Goal: Task Accomplishment & Management: Manage account settings

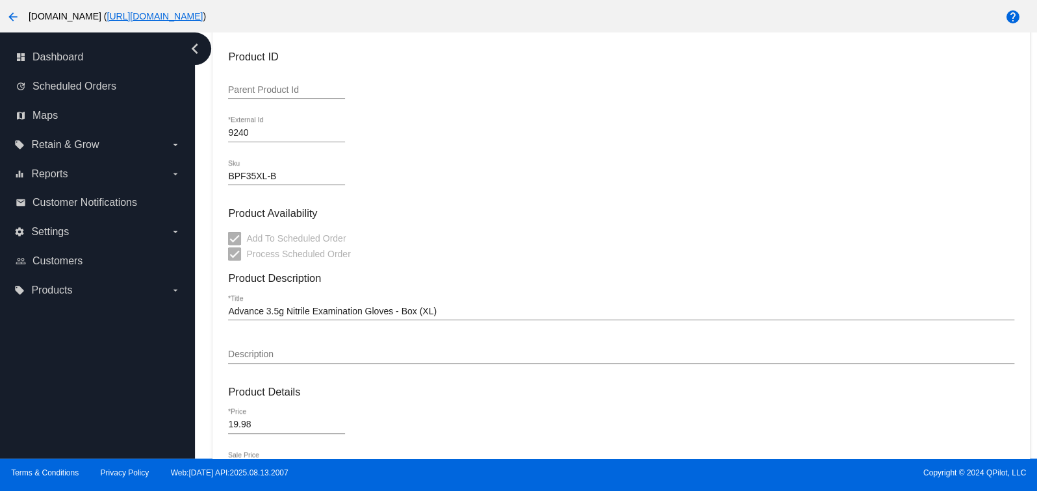
scroll to position [222, 0]
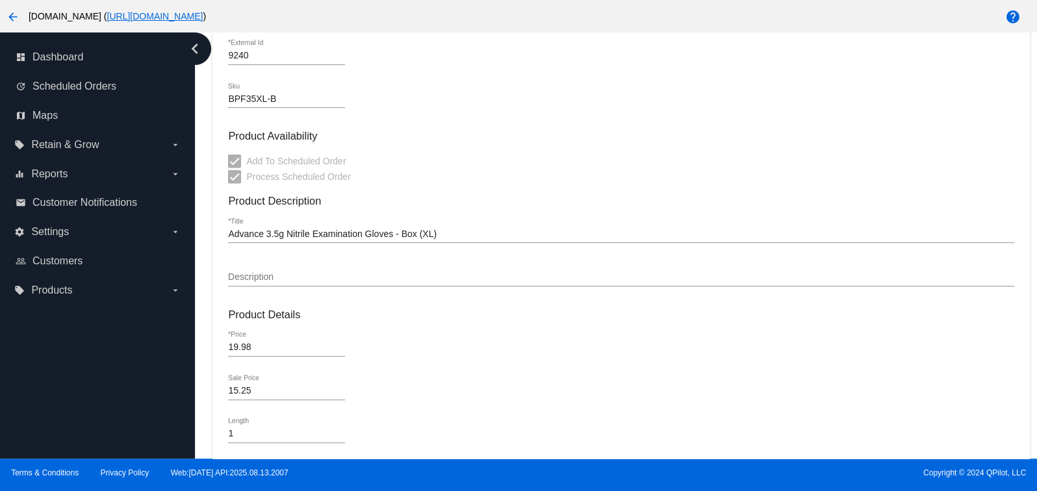
click at [266, 392] on input "15.25" at bounding box center [286, 391] width 117 height 10
drag, startPoint x: 239, startPoint y: 395, endPoint x: 210, endPoint y: 393, distance: 29.3
click at [228, 393] on input "15.25" at bounding box center [286, 391] width 117 height 10
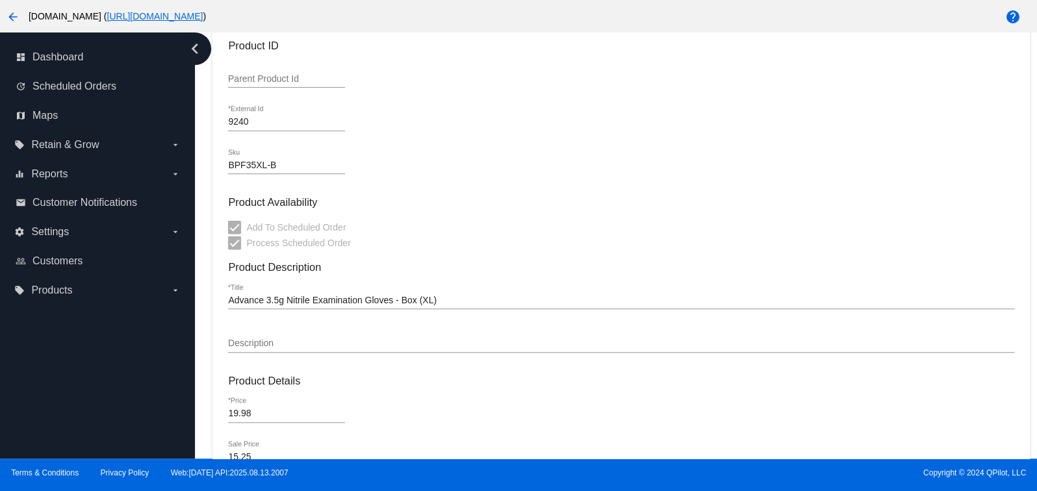
scroll to position [321, 0]
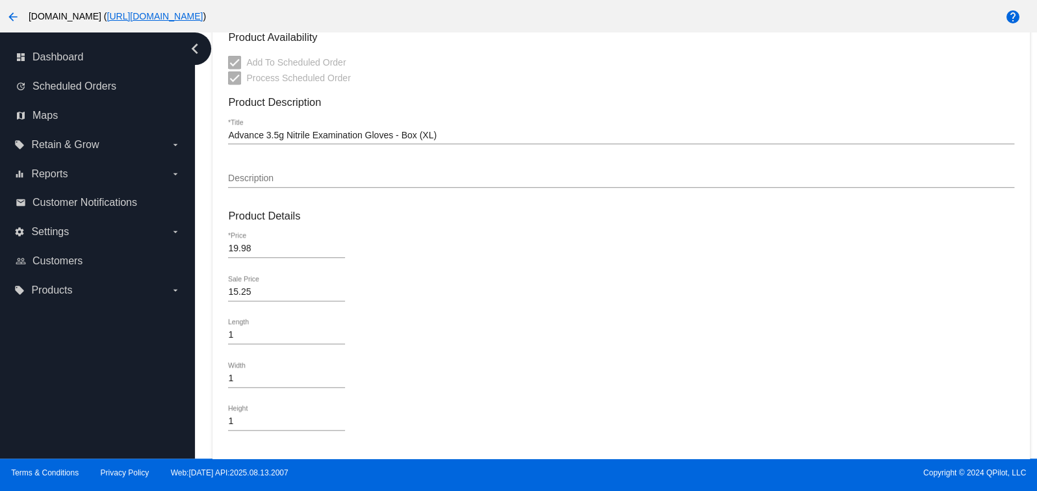
click at [343, 296] on input "15.25" at bounding box center [286, 292] width 117 height 10
click at [342, 298] on input "15.25" at bounding box center [286, 292] width 117 height 10
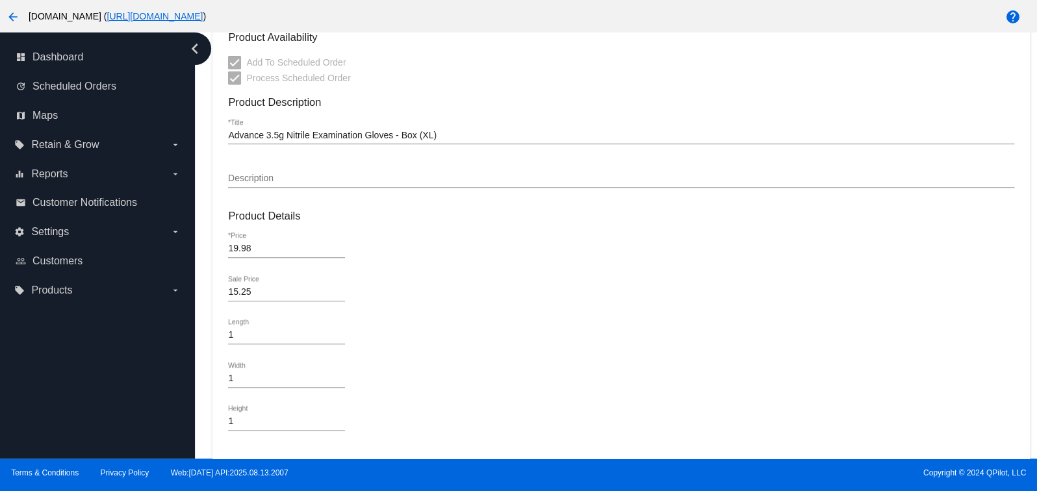
click at [342, 298] on input "15.25" at bounding box center [286, 292] width 117 height 10
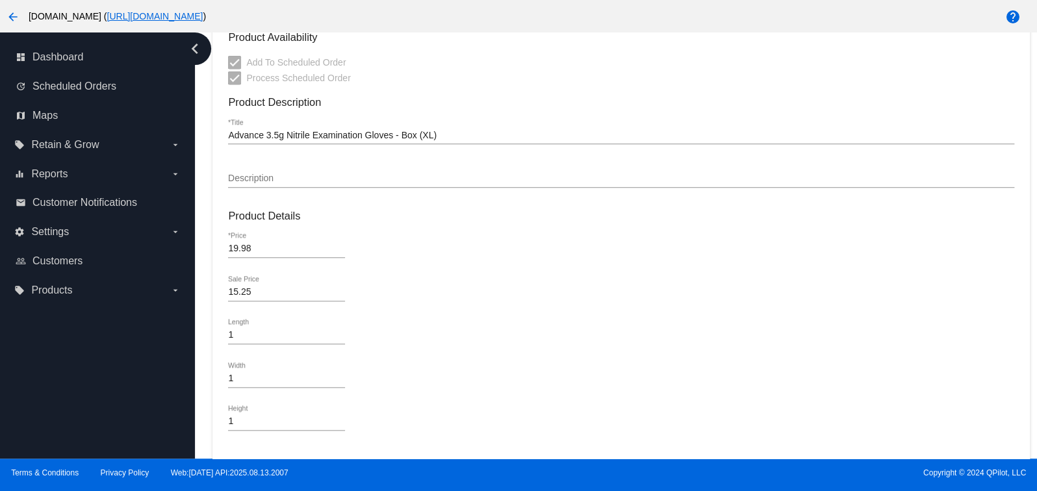
click at [342, 298] on input "15.25" at bounding box center [286, 292] width 117 height 10
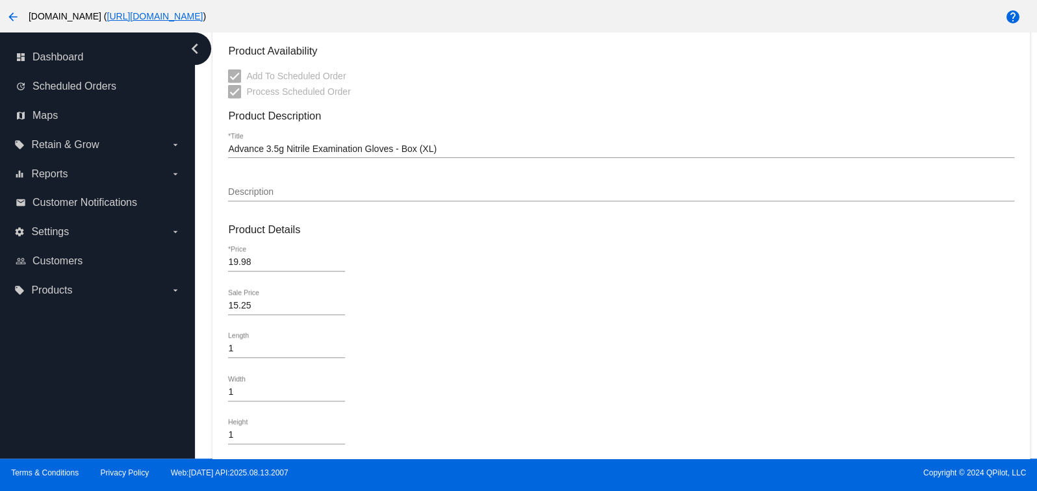
scroll to position [0, 0]
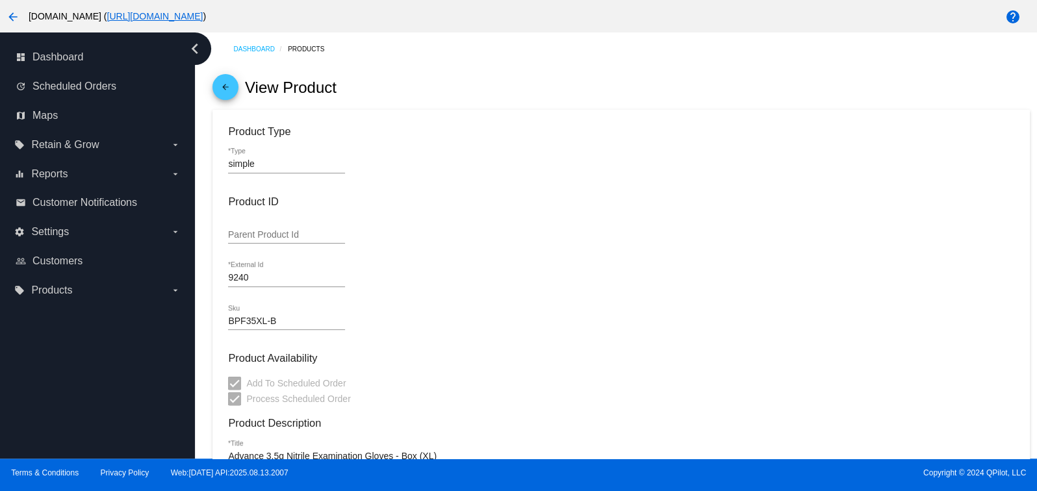
click at [259, 237] on input "Parent Product Id" at bounding box center [286, 235] width 117 height 10
click at [263, 277] on input "9240" at bounding box center [286, 278] width 117 height 10
click at [294, 324] on input "BPF35XL-B" at bounding box center [286, 322] width 117 height 10
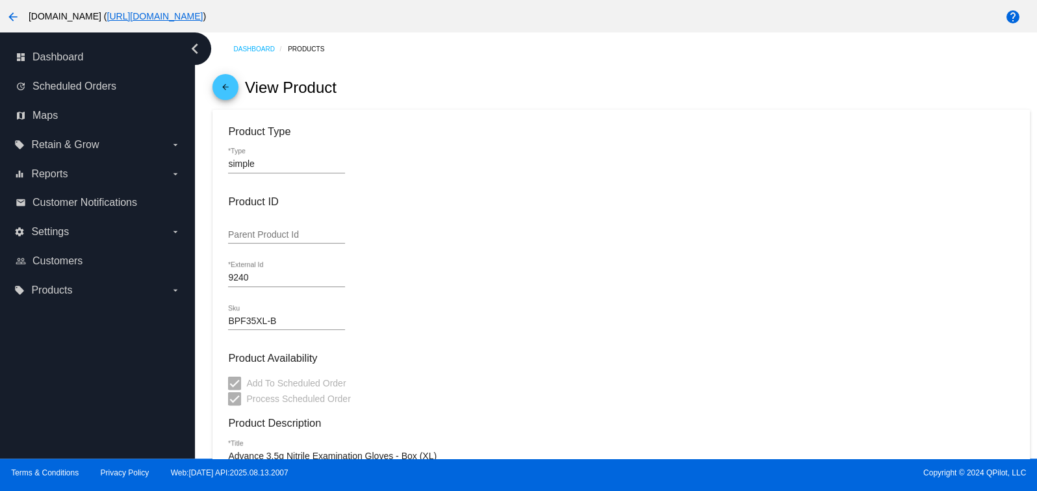
click at [294, 324] on input "BPF35XL-B" at bounding box center [286, 322] width 117 height 10
click at [288, 321] on input "BPF35XL-B" at bounding box center [286, 322] width 117 height 10
click at [1010, 19] on mat-icon "help" at bounding box center [1014, 17] width 16 height 16
click at [172, 293] on icon "arrow_drop_down" at bounding box center [175, 290] width 10 height 10
click at [0, 0] on input "local_offer Products arrow_drop_down" at bounding box center [0, 0] width 0 height 0
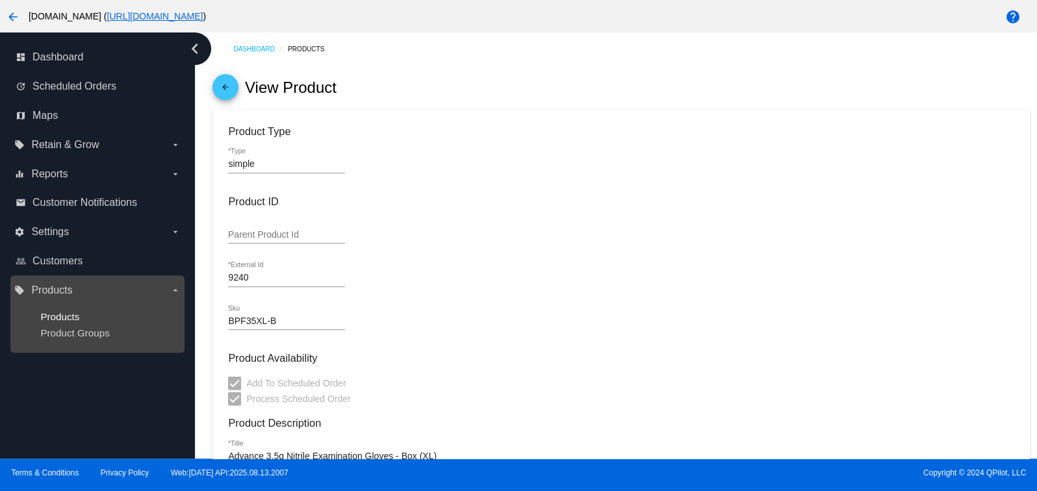
click at [69, 319] on span "Products" at bounding box center [59, 316] width 39 height 11
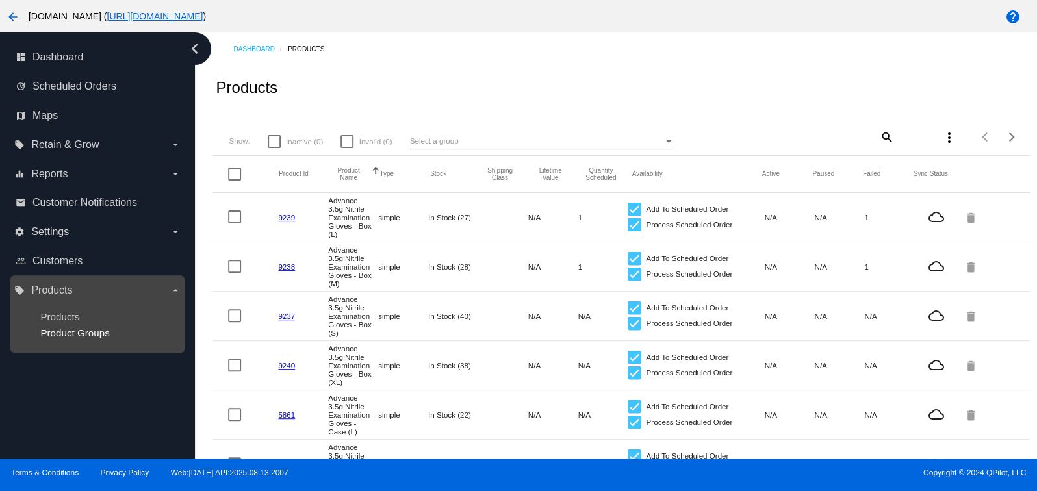
click at [78, 337] on span "Product Groups" at bounding box center [74, 333] width 69 height 11
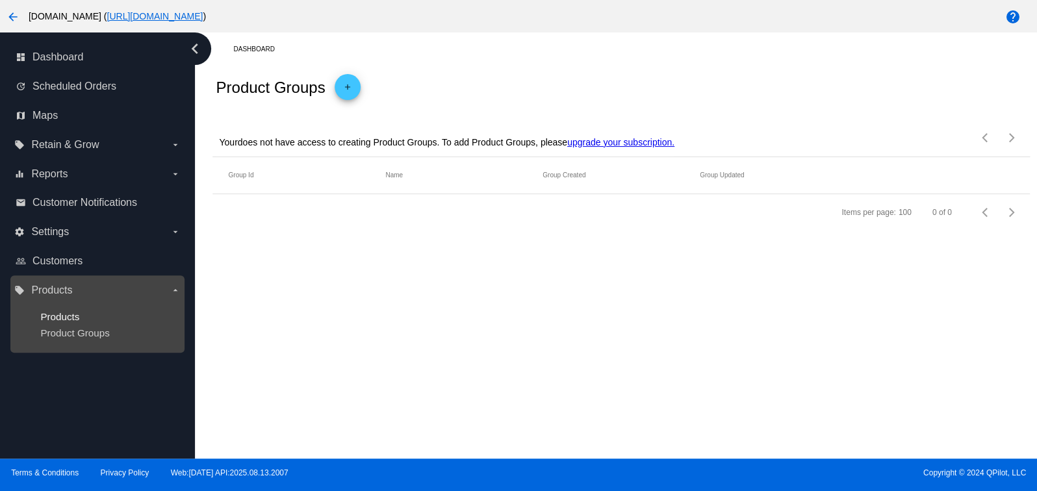
click at [73, 317] on span "Products" at bounding box center [59, 316] width 39 height 11
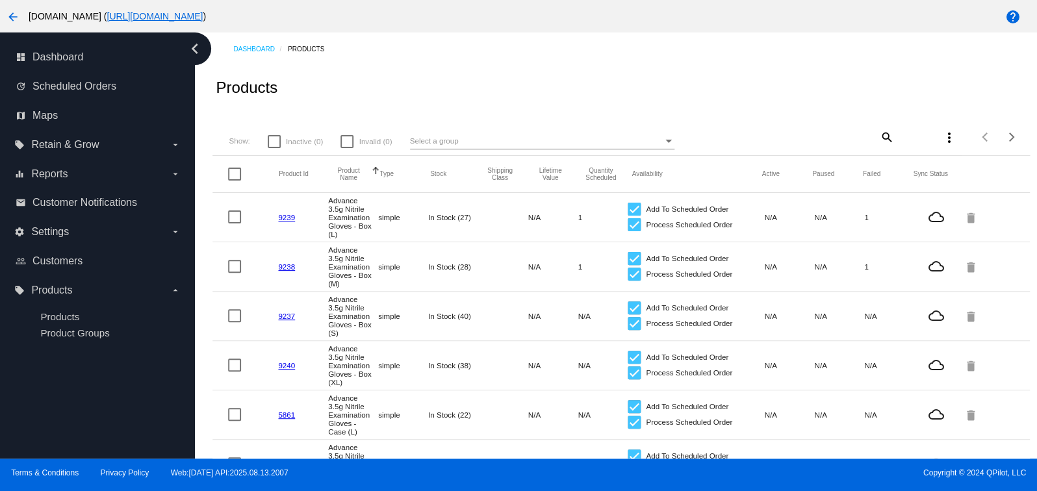
click at [234, 221] on div at bounding box center [234, 217] width 13 height 13
click at [234, 224] on input "checkbox" at bounding box center [234, 224] width 1 height 1
click at [234, 221] on div at bounding box center [234, 217] width 13 height 13
click at [234, 224] on input "checkbox" at bounding box center [234, 224] width 1 height 1
checkbox input "false"
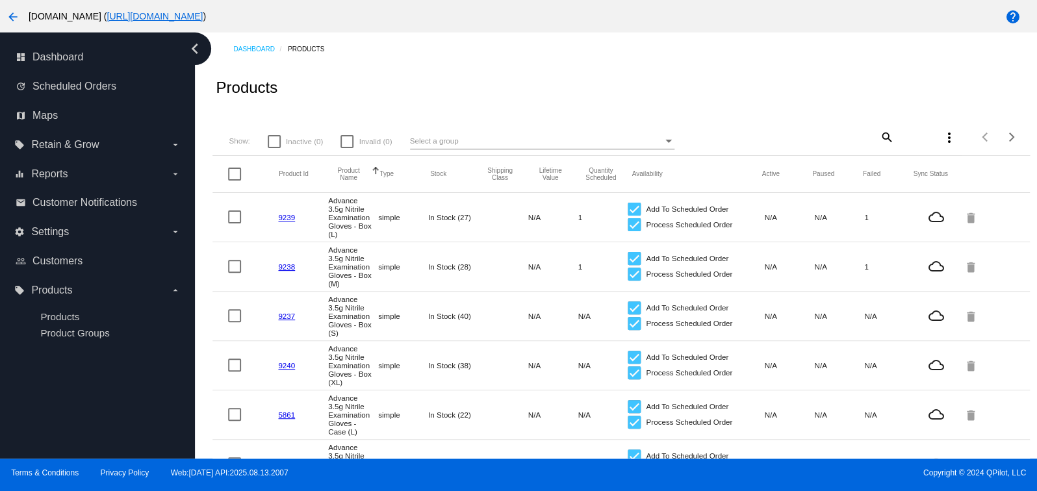
click at [941, 140] on mat-icon "more_vert" at bounding box center [949, 138] width 16 height 16
click at [956, 90] on div at bounding box center [518, 245] width 1037 height 491
click at [880, 141] on mat-icon "search" at bounding box center [887, 137] width 16 height 20
click at [830, 138] on input "Search" at bounding box center [827, 135] width 136 height 10
paste input "[URL][DOMAIN_NAME]"
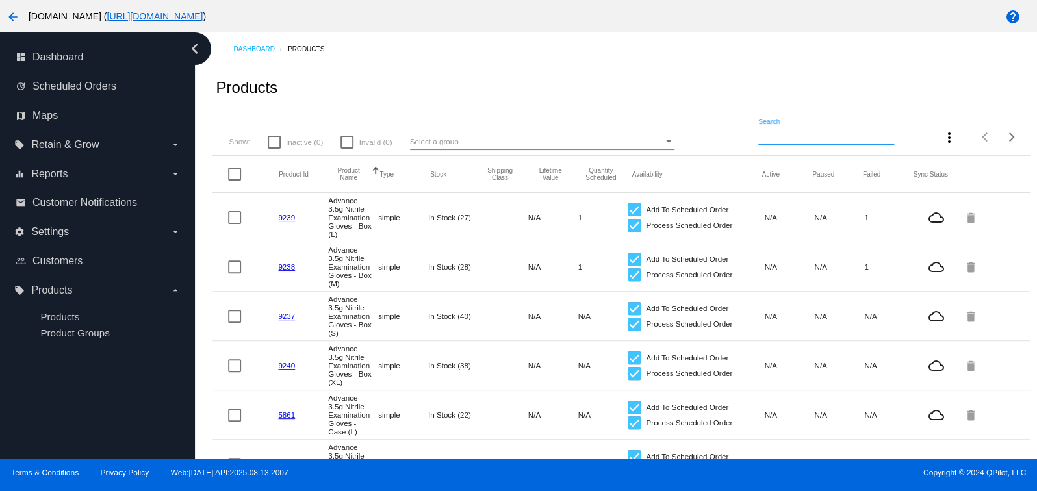
type input "[URL][DOMAIN_NAME]"
click at [880, 141] on mat-icon "search" at bounding box center [887, 137] width 16 height 20
click at [835, 140] on input "Search" at bounding box center [827, 135] width 136 height 10
paste input "BPF35XL-B"
type input "BPF35XL-B"
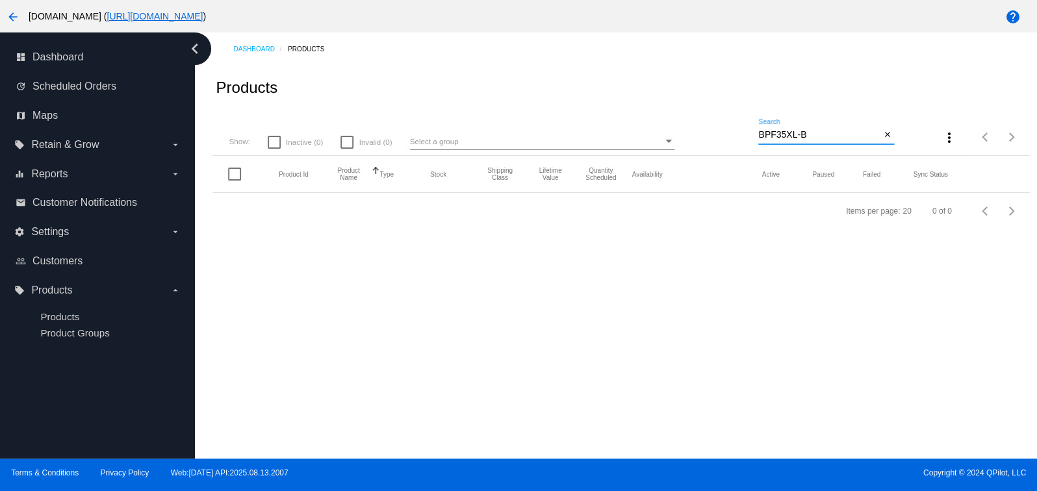
drag, startPoint x: 841, startPoint y: 138, endPoint x: 748, endPoint y: 126, distance: 93.7
click at [759, 130] on input "BPF35XL-B" at bounding box center [820, 135] width 122 height 10
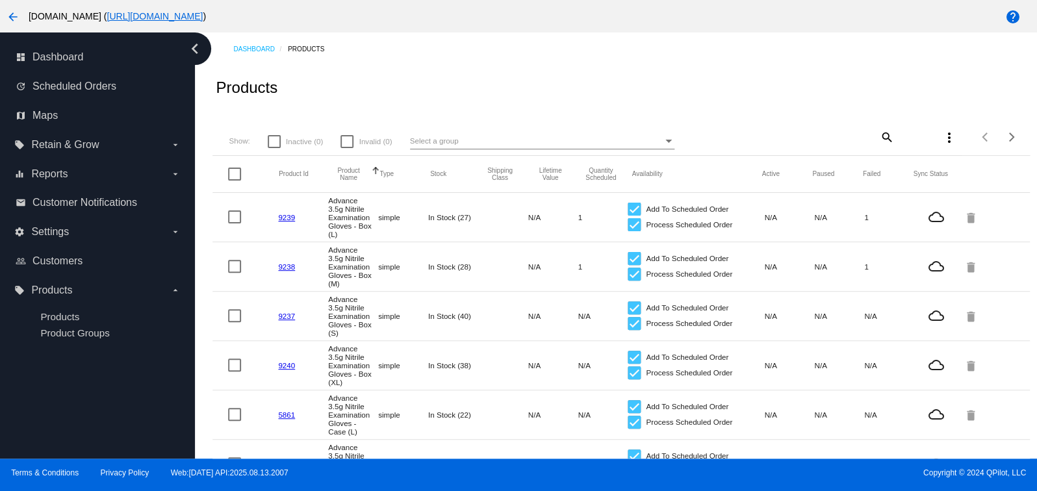
click at [879, 138] on mat-icon "search" at bounding box center [887, 137] width 16 height 20
click at [833, 138] on input "Search" at bounding box center [827, 135] width 136 height 10
paste input "9240"
type input "9240"
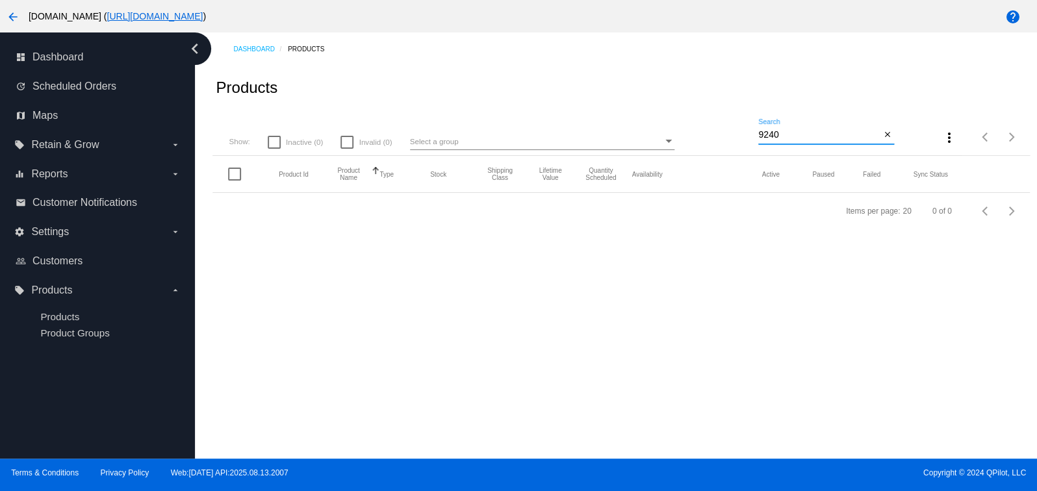
click at [848, 136] on input "9240" at bounding box center [820, 135] width 122 height 10
click at [889, 138] on mat-icon "close" at bounding box center [887, 135] width 9 height 10
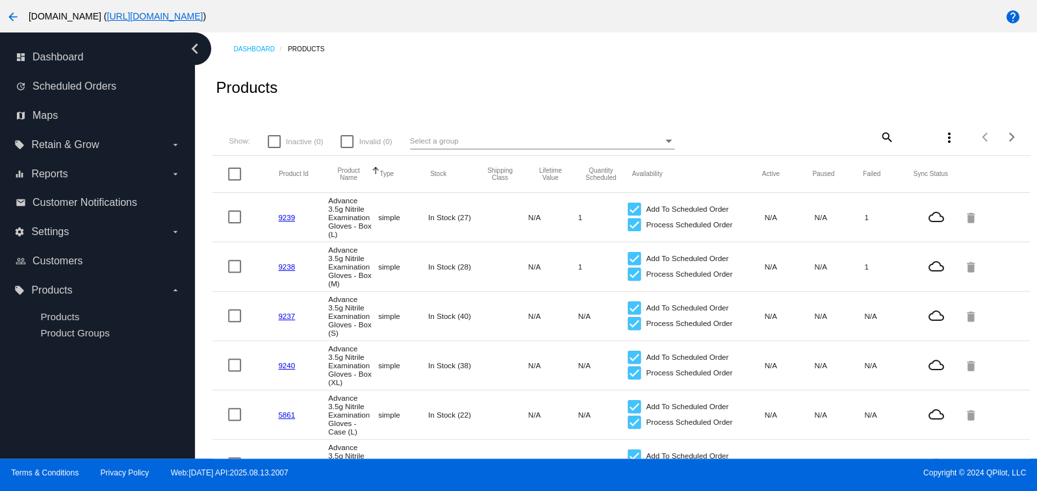
click at [284, 370] on link "9240" at bounding box center [286, 365] width 17 height 8
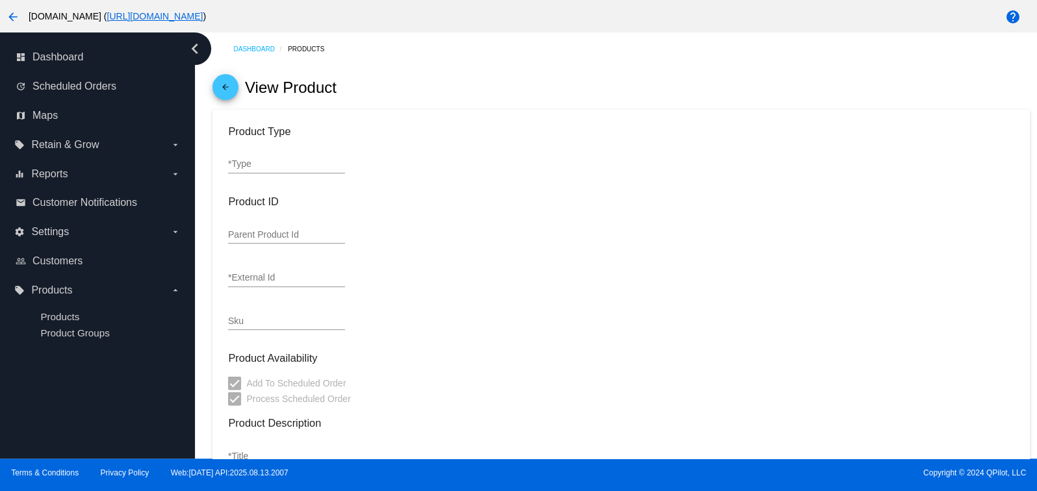
type input "simple"
type input "9240"
type input "BPF35XL-B"
type input "Advance 3.5g Nitrile Examination Gloves - Box (XL)"
type input "19.98"
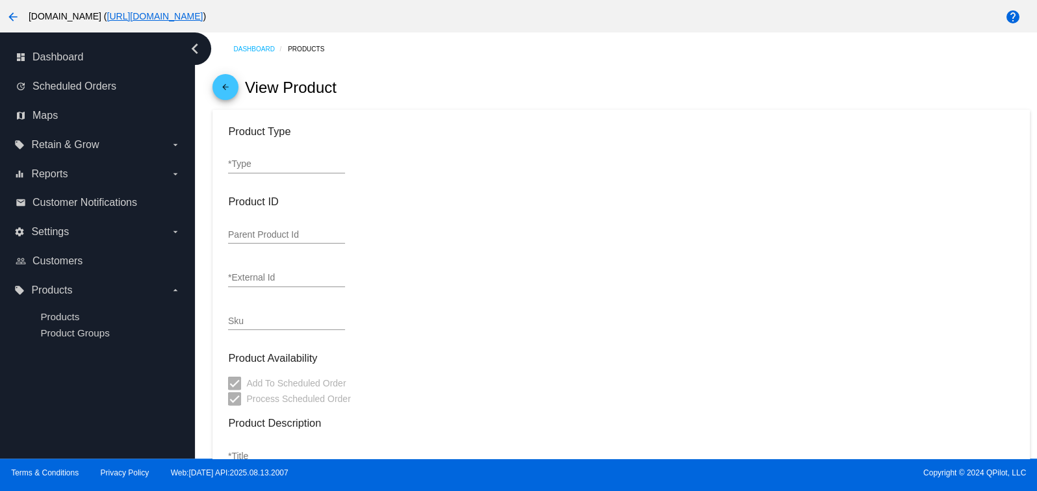
type input "15.25"
type input "1"
type input "0.1"
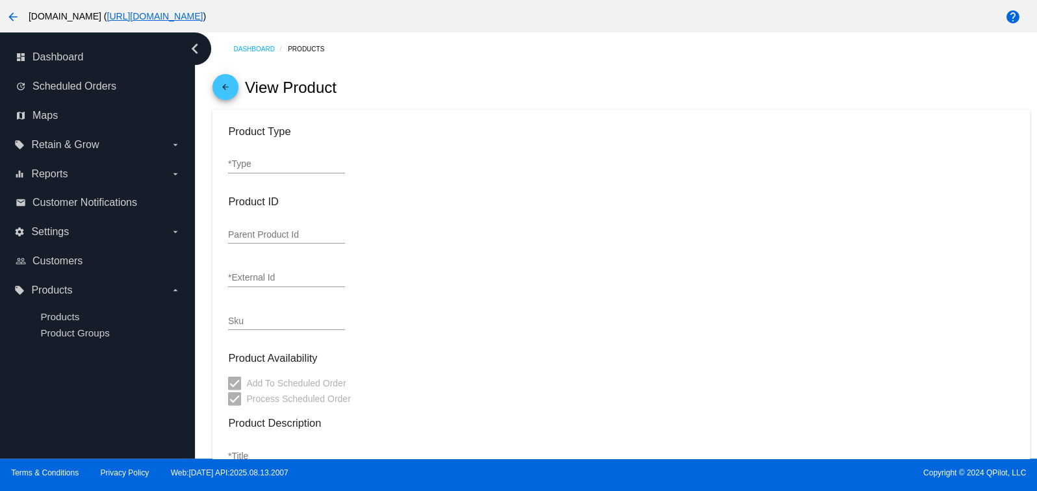
type input "In Stock (38)"
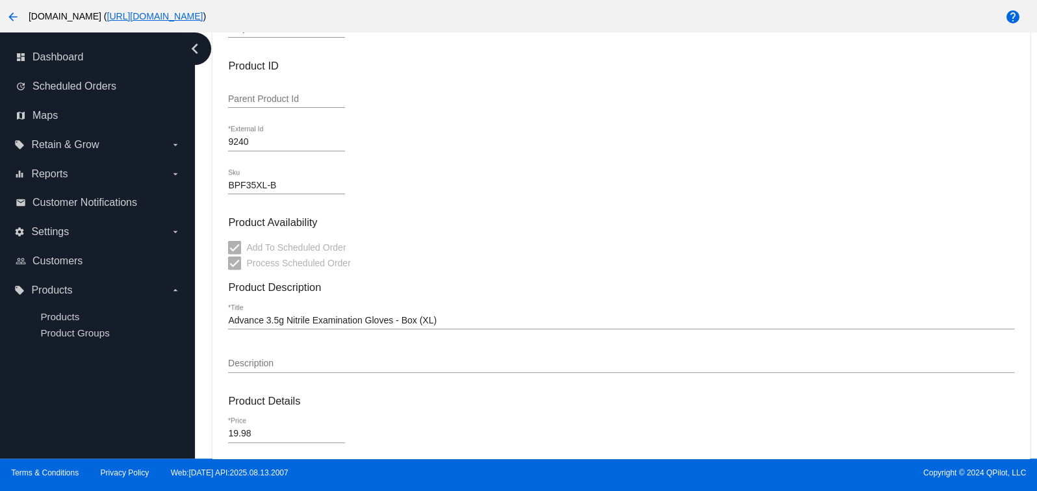
scroll to position [136, 0]
